Goal: Communication & Community: Answer question/provide support

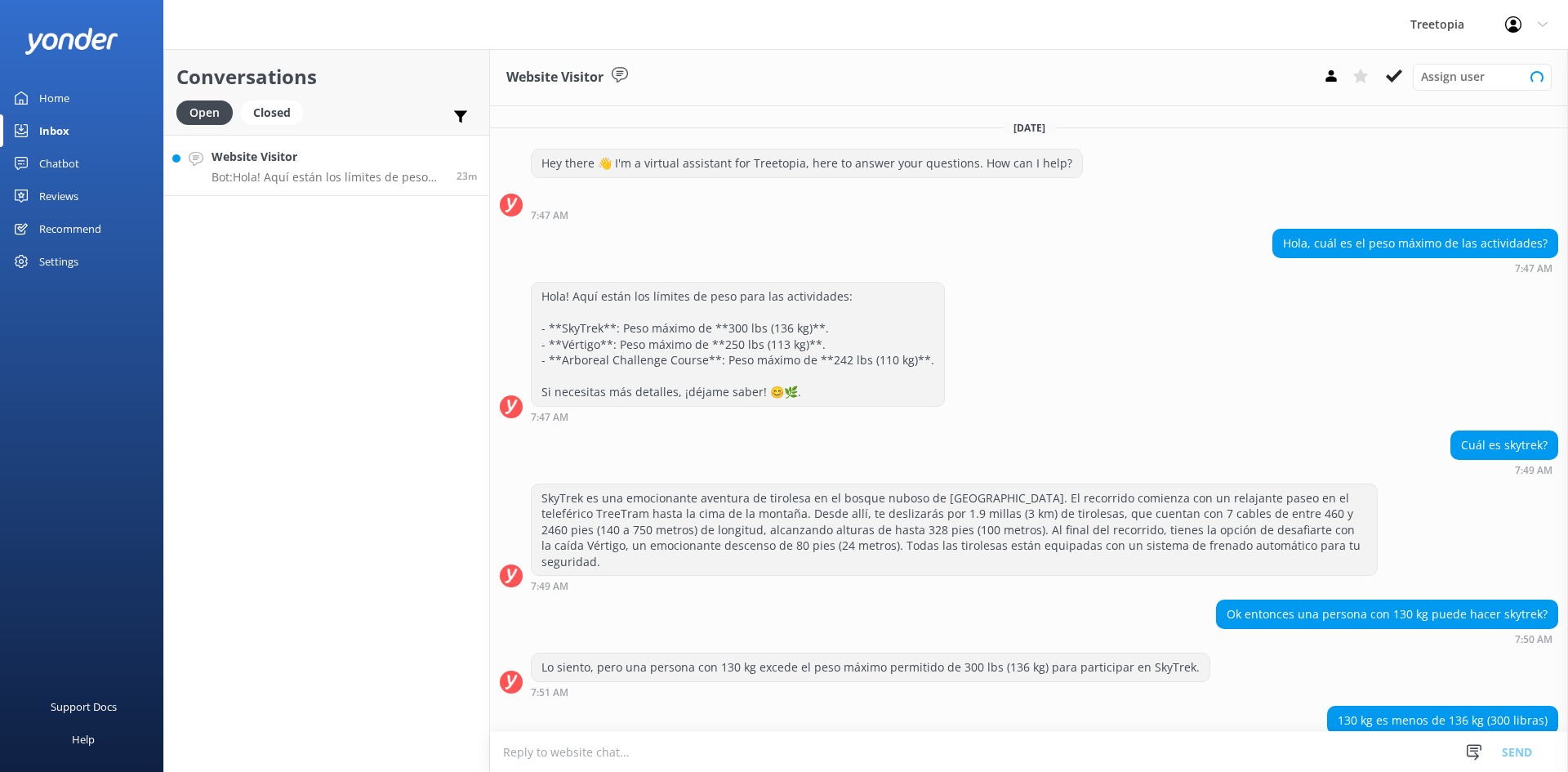
scroll to position [113, 0]
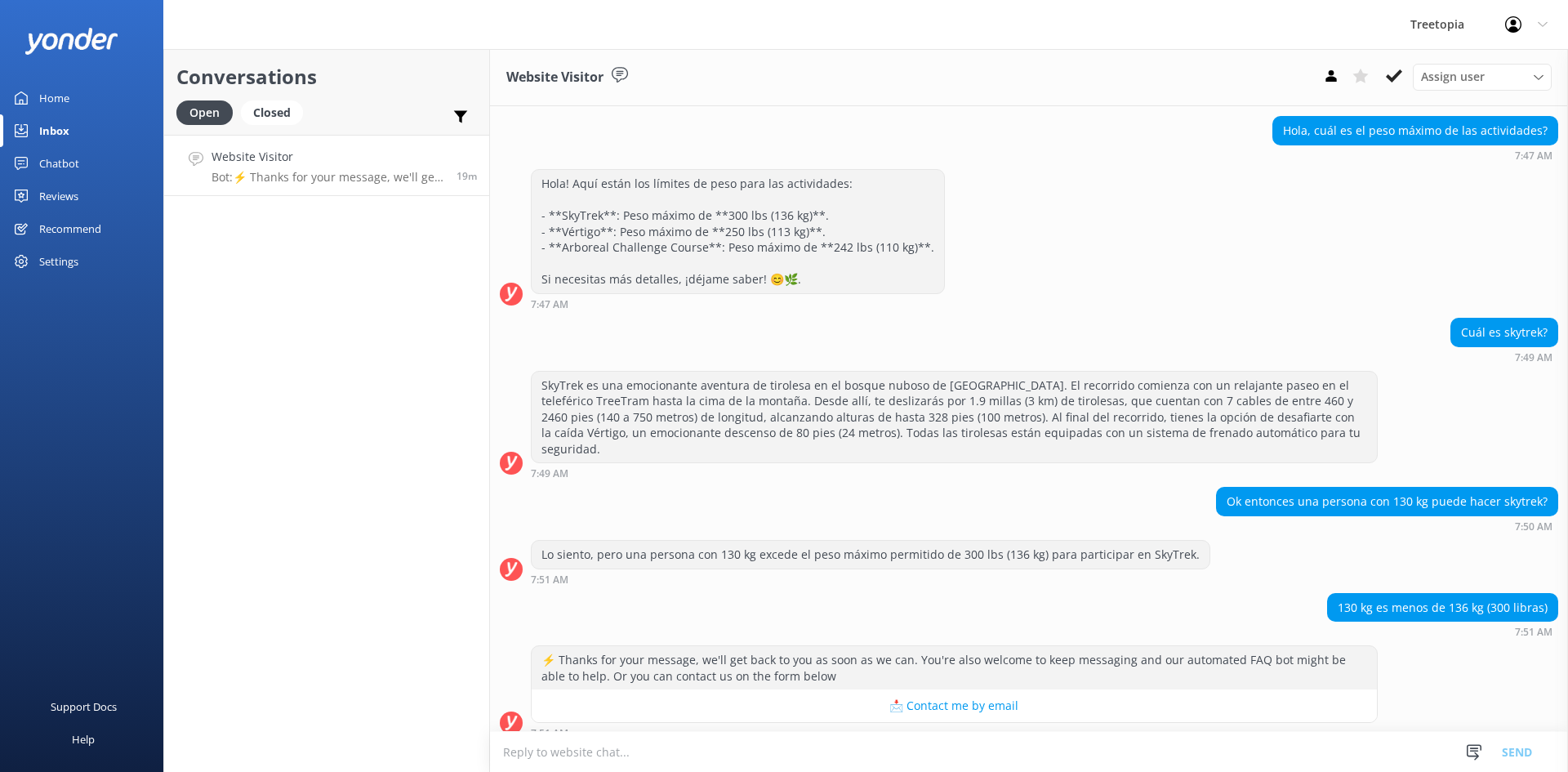
click at [812, 756] on textarea at bounding box center [1029, 751] width 1078 height 40
click at [658, 732] on textarea at bounding box center [1029, 751] width 1078 height 40
type textarea "I"
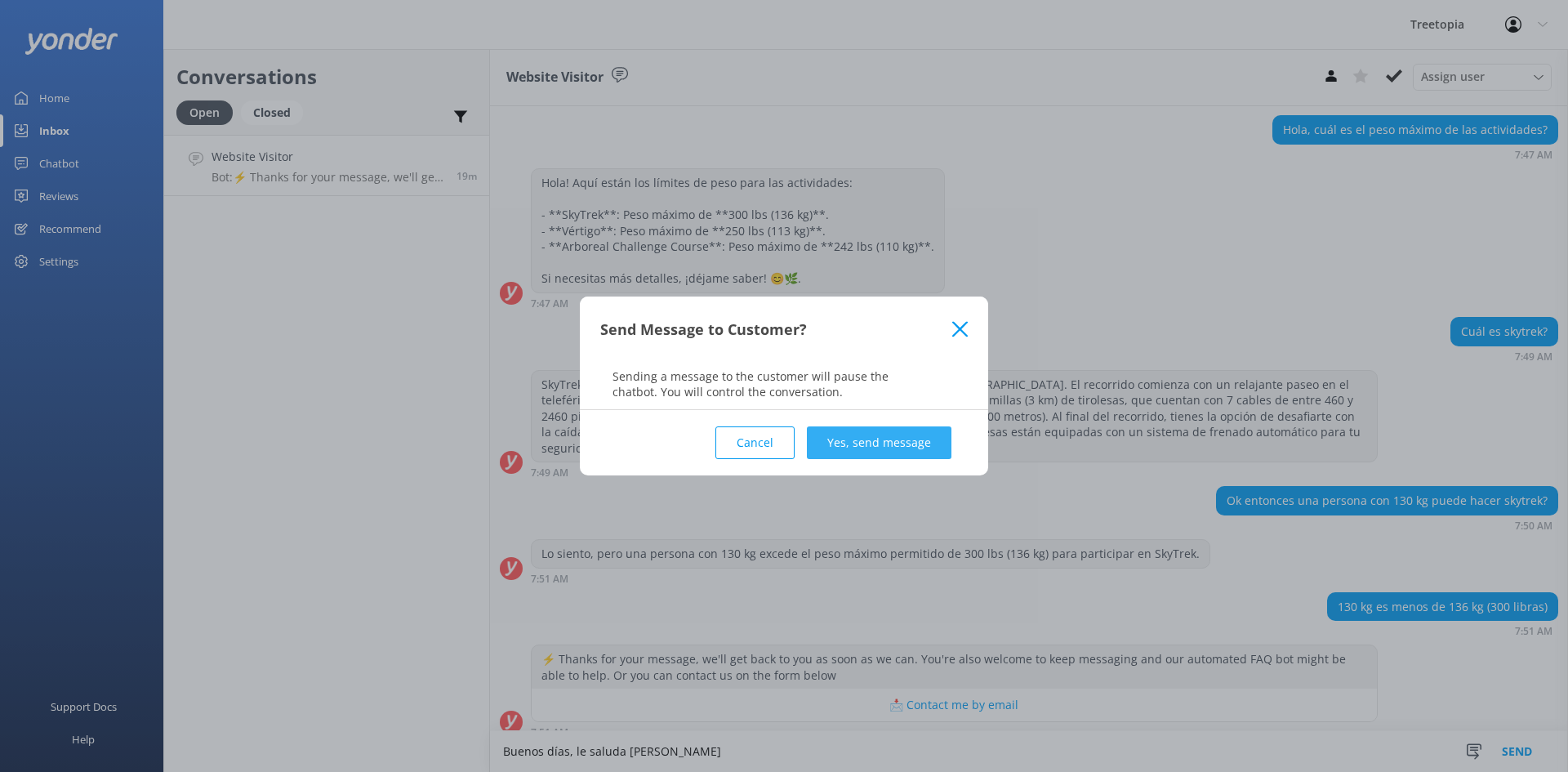
type textarea "Buenos días, le saluda [PERSON_NAME]"
click at [914, 448] on button "Yes, send message" at bounding box center [879, 443] width 144 height 33
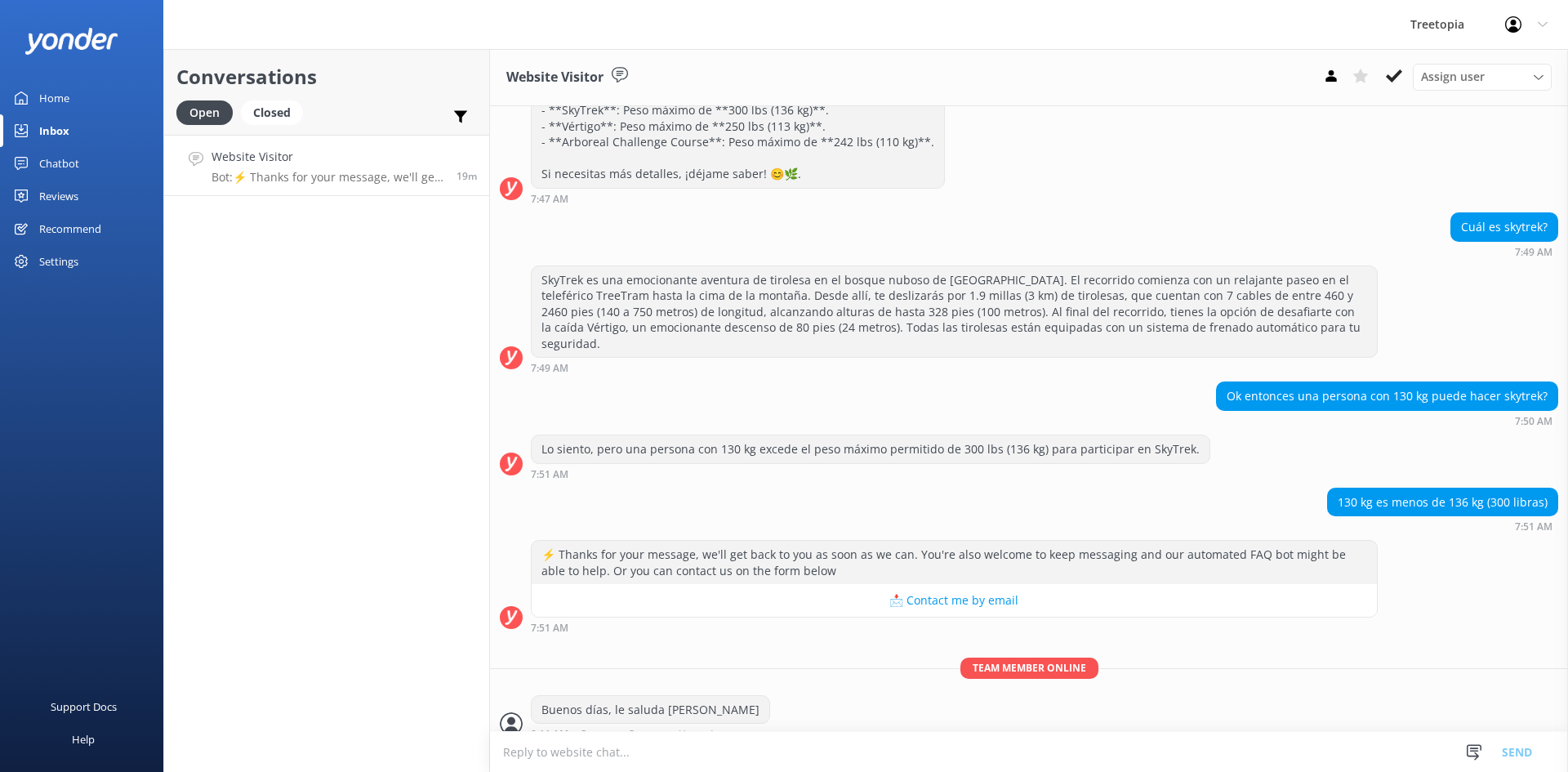
scroll to position [219, 0]
drag, startPoint x: 567, startPoint y: 743, endPoint x: 513, endPoint y: 730, distance: 55.5
click at [567, 744] on textarea at bounding box center [1029, 751] width 1078 height 40
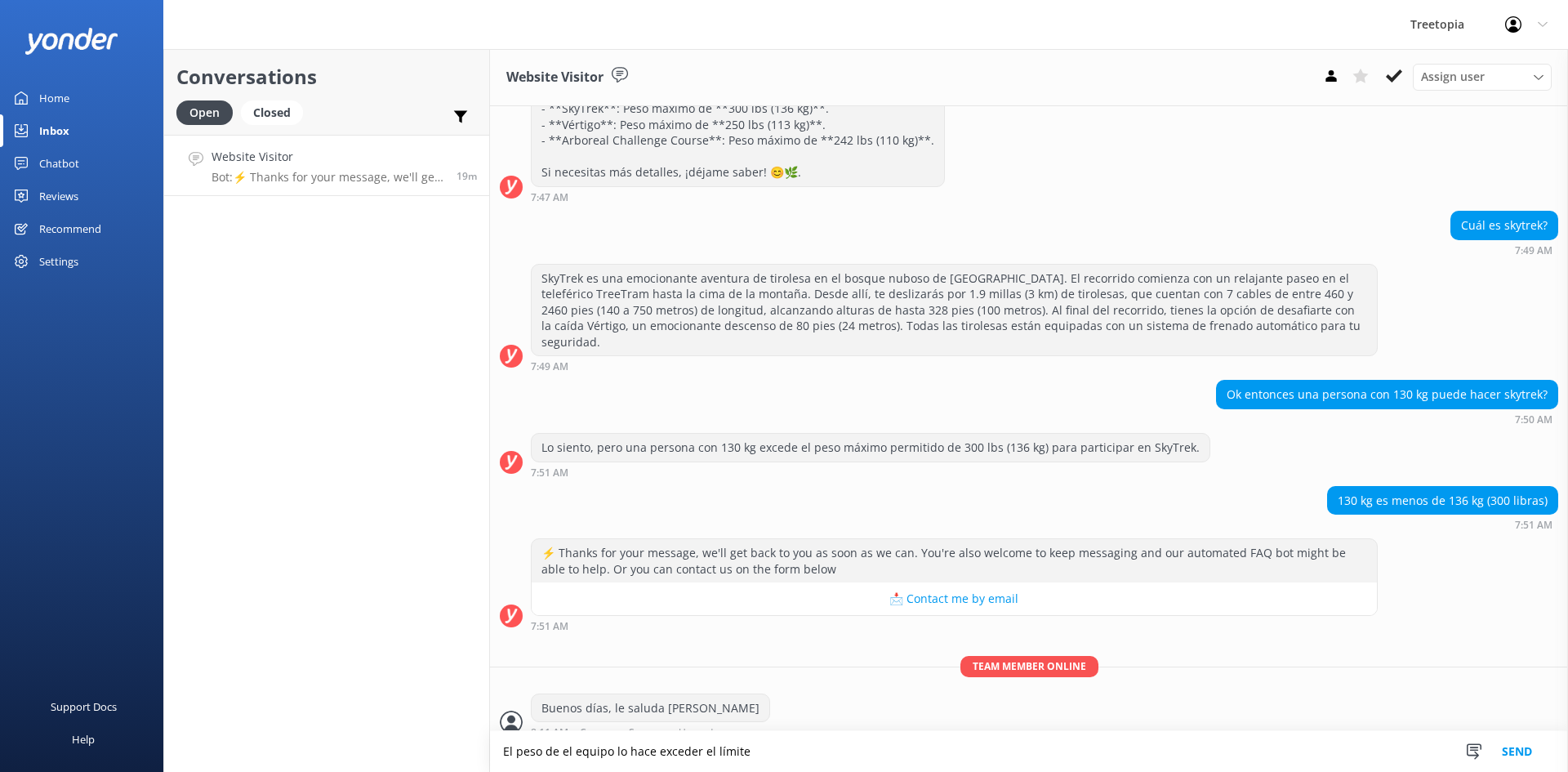
type textarea "El peso de el equipo lo hace exceder el límite"
click at [1518, 753] on button "Send" at bounding box center [1517, 751] width 62 height 41
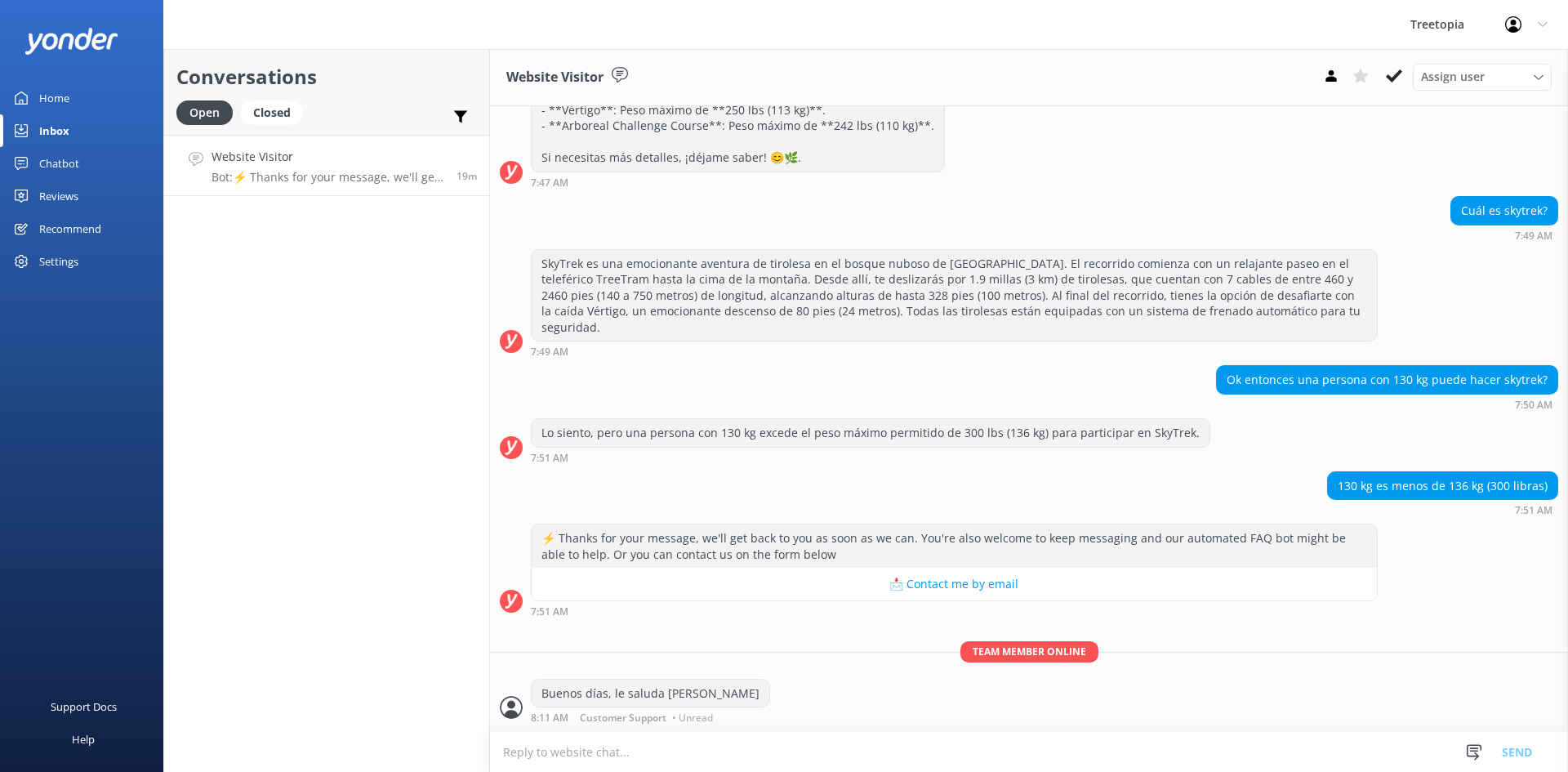
scroll to position [252, 0]
